Goal: Task Accomplishment & Management: Manage account settings

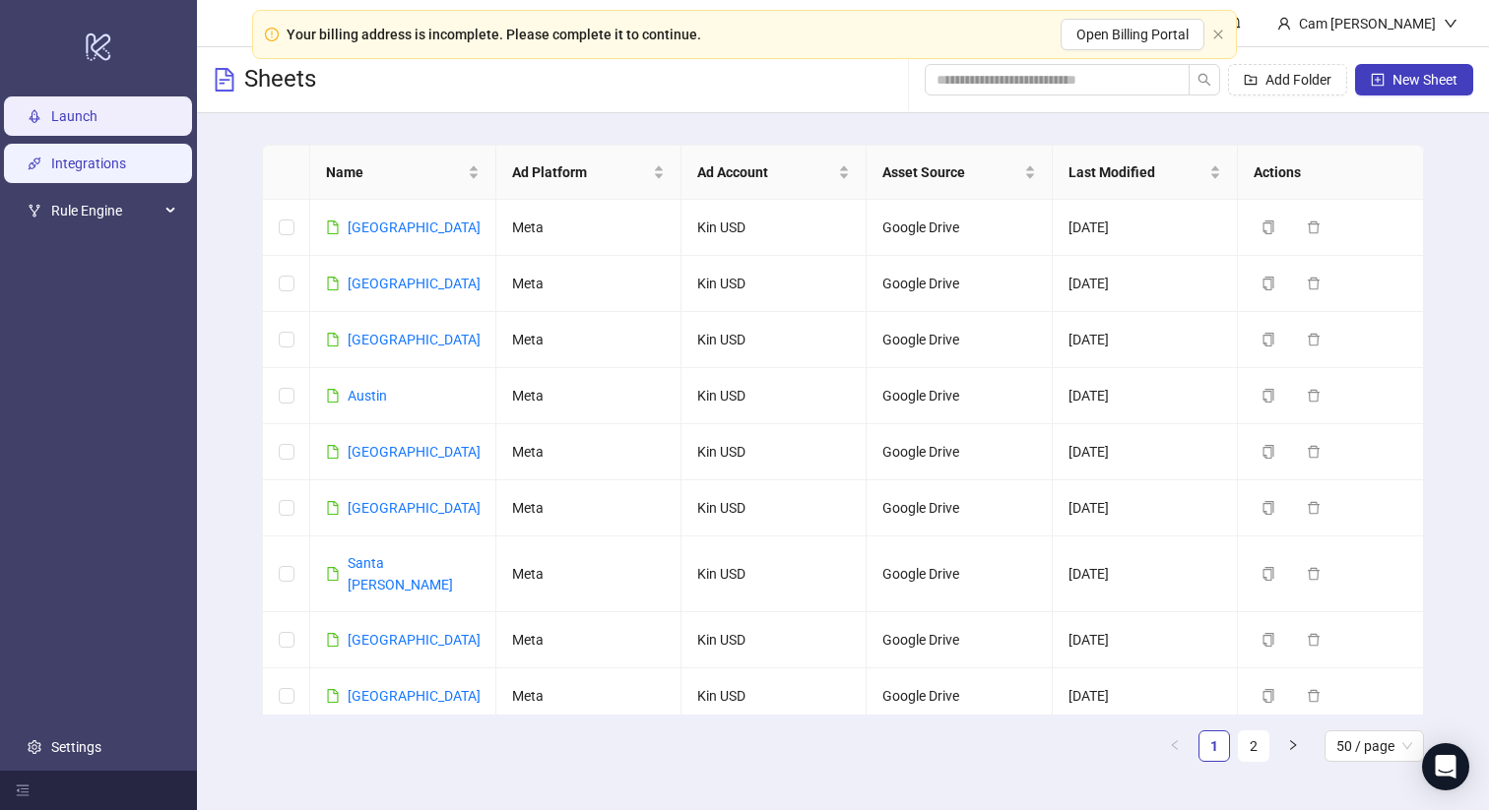
click at [96, 164] on link "Integrations" at bounding box center [88, 164] width 75 height 16
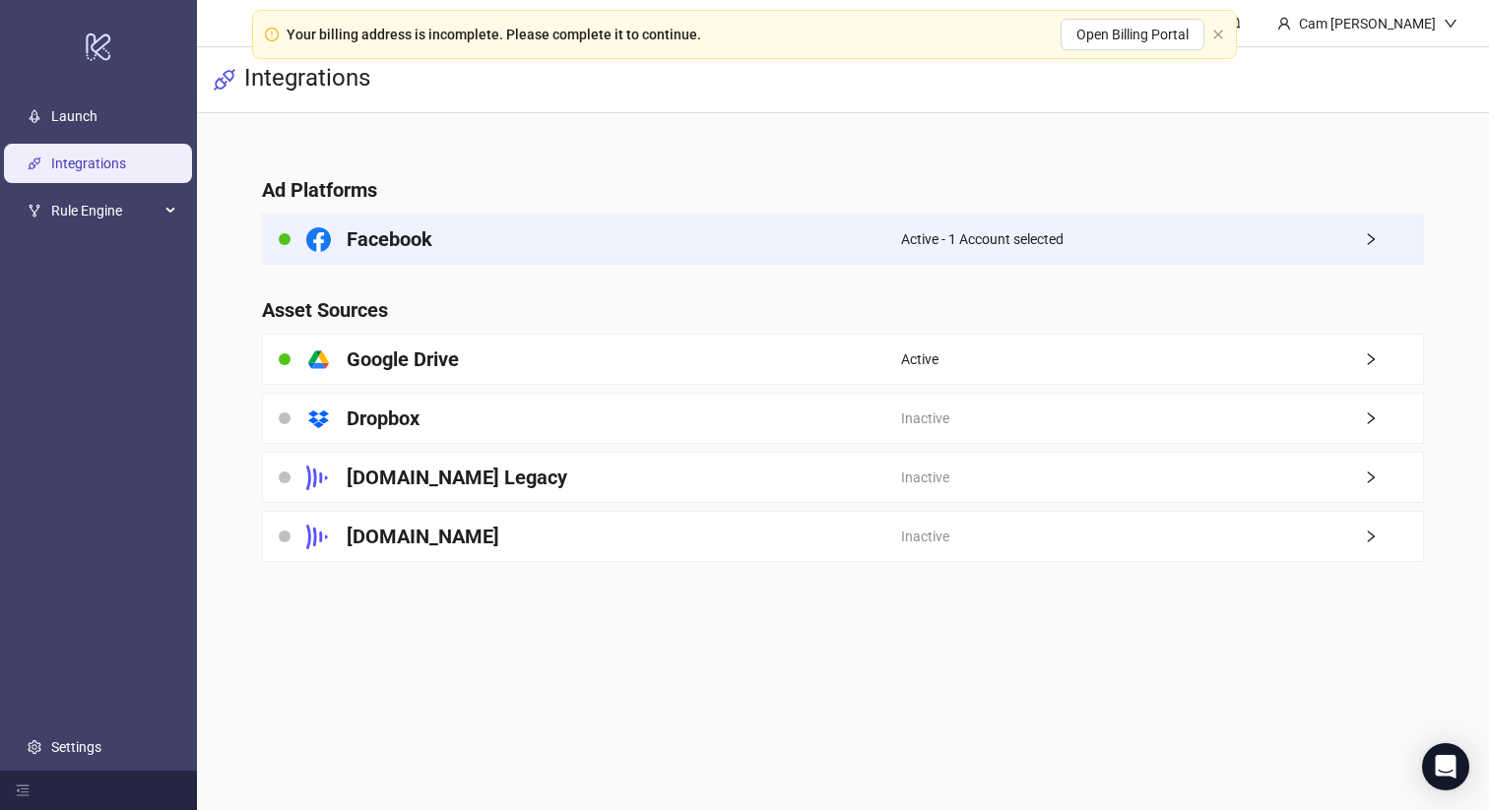
click at [1071, 247] on div "Active - 1 Account selected" at bounding box center [1162, 239] width 522 height 49
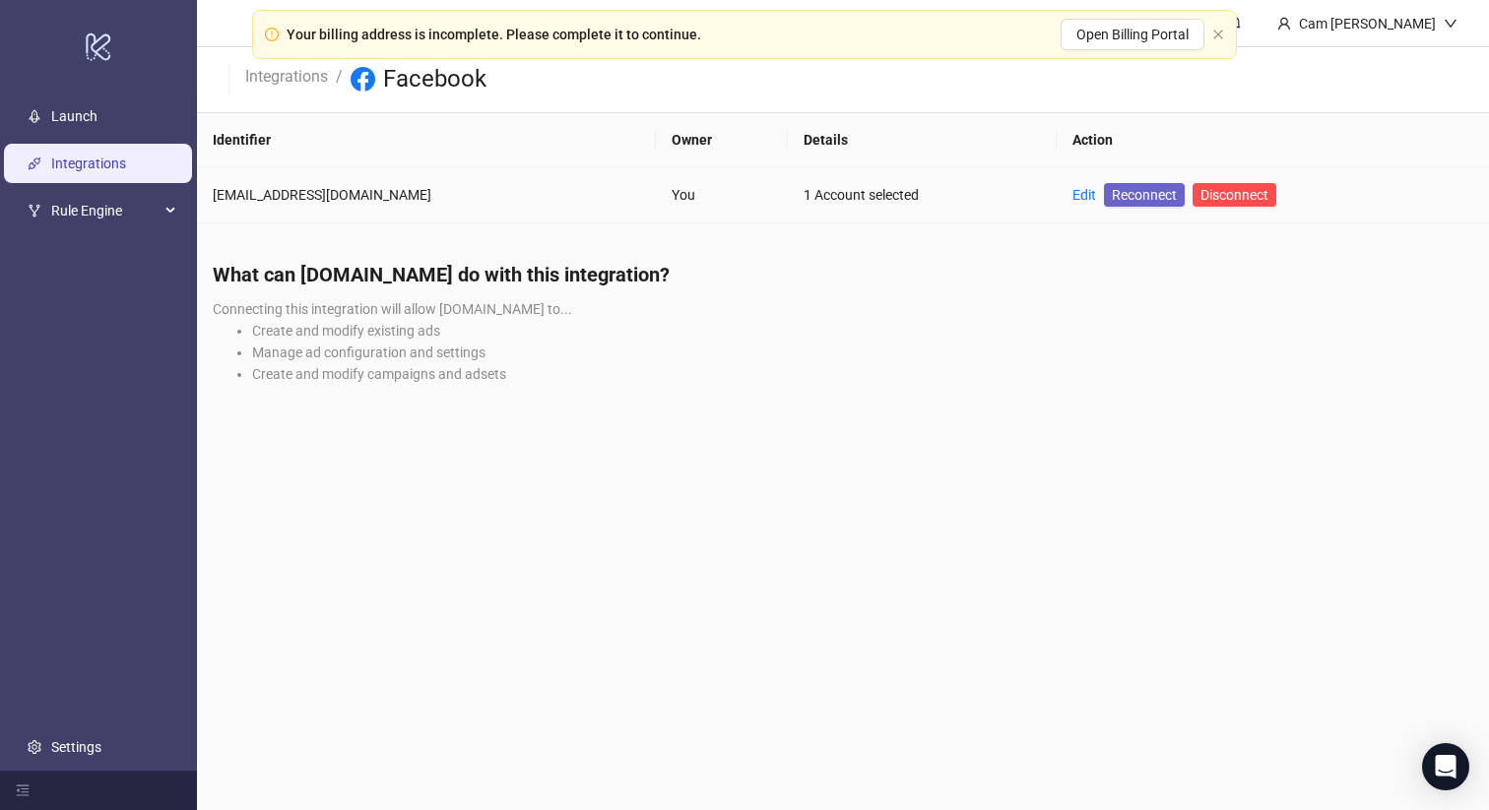
click at [1111, 200] on span "Reconnect" at bounding box center [1143, 195] width 65 height 22
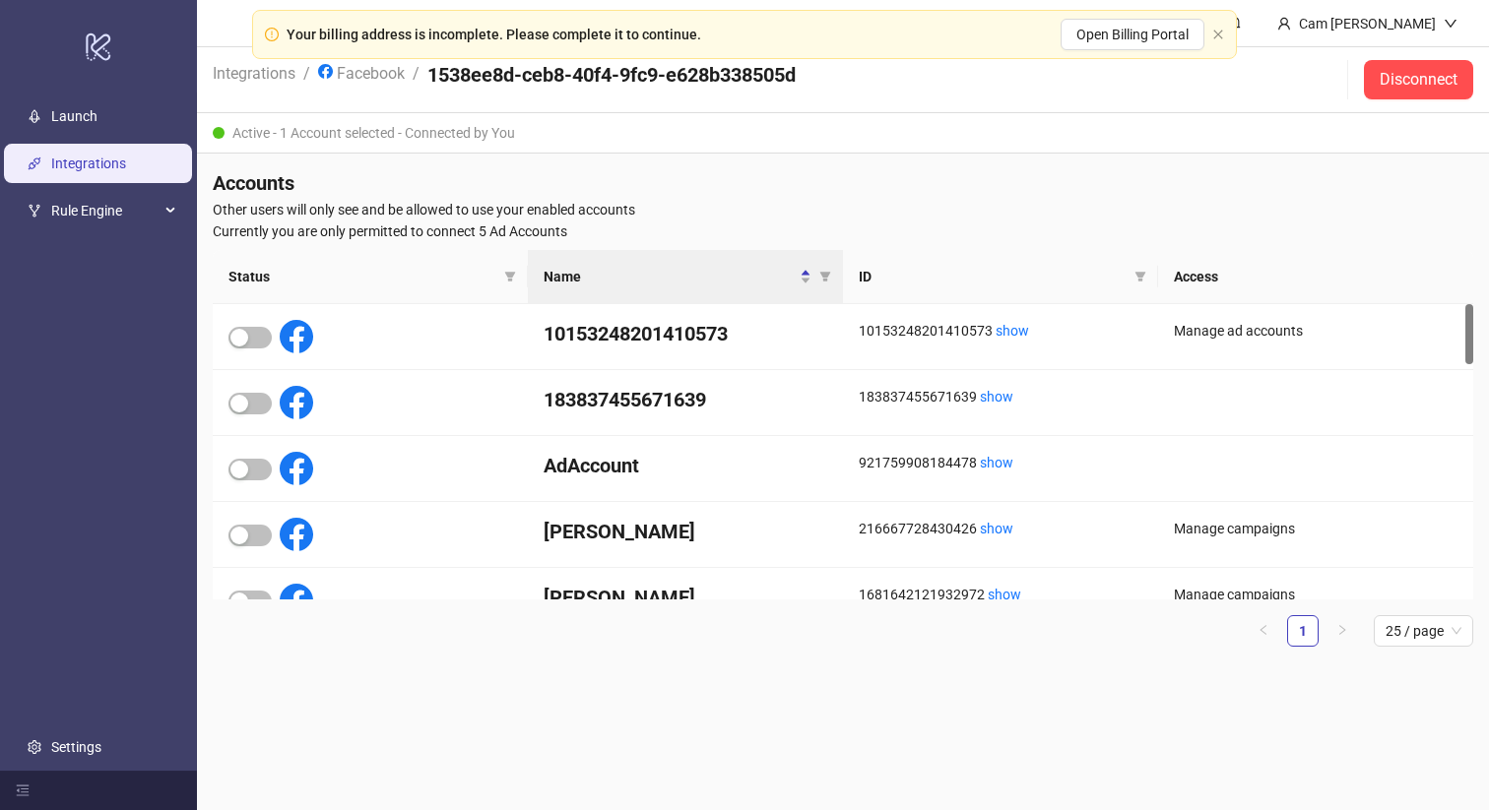
click at [1218, 42] on div "Your billing address is incomplete. Please complete it to continue. Open Billin…" at bounding box center [744, 34] width 984 height 49
click at [1218, 32] on icon "close" at bounding box center [1218, 35] width 12 height 12
